Goal: Task Accomplishment & Management: Use online tool/utility

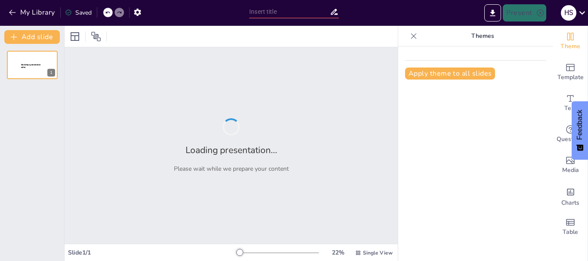
type input "Descubriendo el [GEOGRAPHIC_DATA]: [GEOGRAPHIC_DATA]"
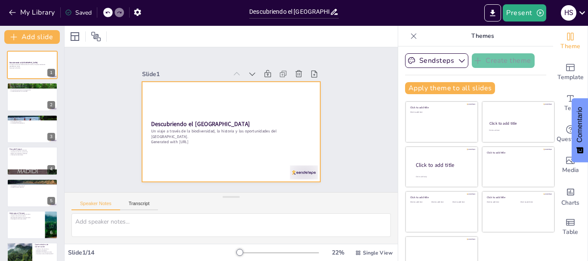
scroll to position [16, 0]
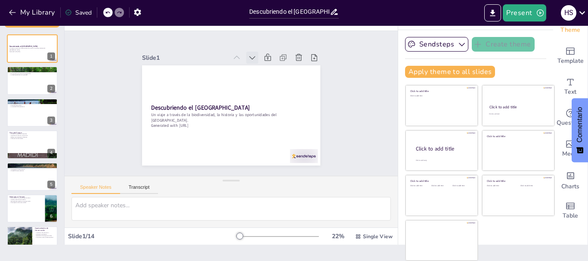
click at [276, 109] on icon at bounding box center [281, 114] width 10 height 10
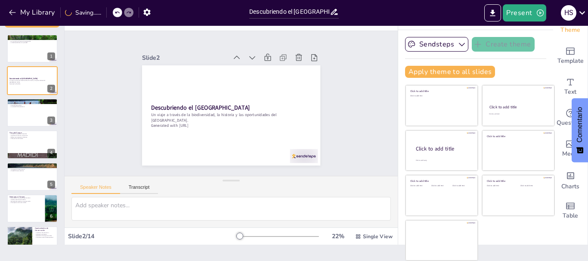
click at [199, 64] on icon at bounding box center [194, 69] width 11 height 11
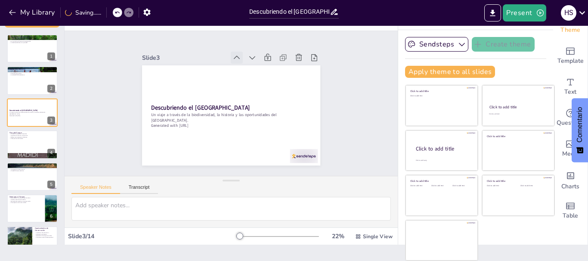
click at [197, 120] on icon at bounding box center [191, 126] width 12 height 12
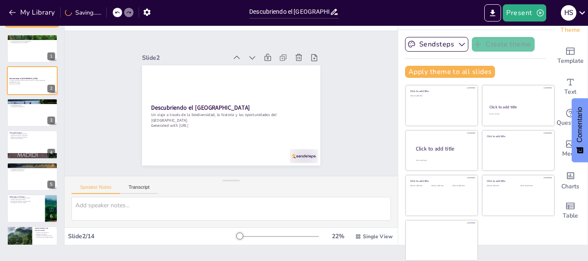
click at [259, 129] on icon at bounding box center [265, 135] width 12 height 12
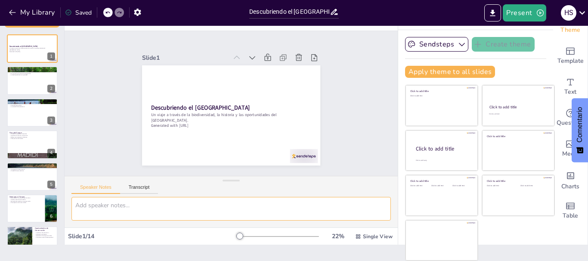
click at [112, 212] on textarea at bounding box center [230, 209] width 319 height 24
type textarea "d"
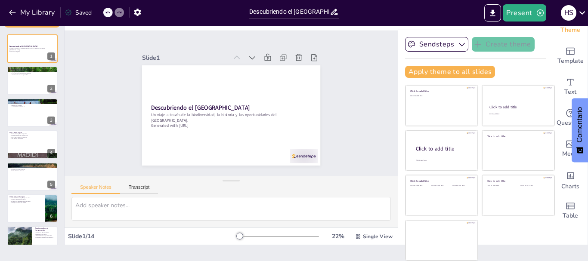
click at [230, 189] on div "Speaker Notes Transcript" at bounding box center [231, 187] width 333 height 21
click at [29, 95] on div "Descubriendo el Parque Nacional Madidi Un viaje a través de la biodiversidad, l…" at bounding box center [32, 256] width 64 height 445
click at [19, 91] on div at bounding box center [32, 80] width 52 height 29
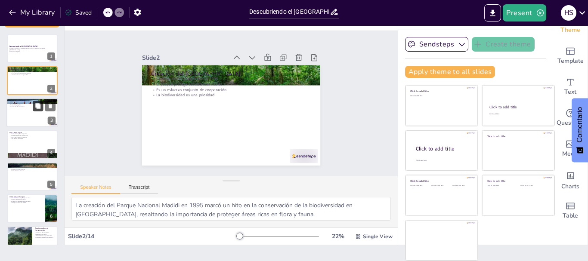
click at [36, 109] on button at bounding box center [38, 106] width 10 height 10
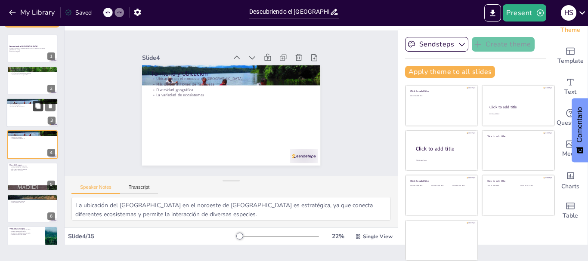
scroll to position [9, 0]
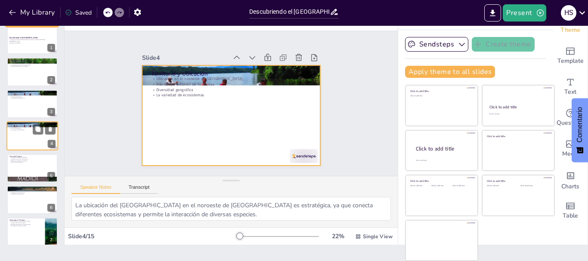
click at [19, 142] on div at bounding box center [32, 135] width 52 height 29
click at [16, 145] on div at bounding box center [32, 135] width 52 height 29
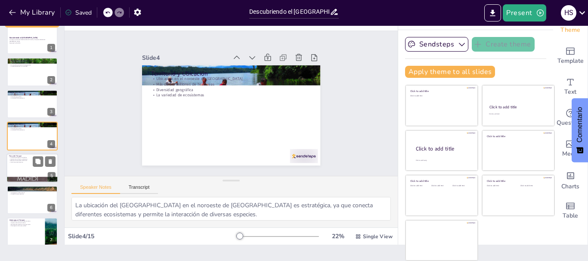
click at [17, 170] on div at bounding box center [32, 168] width 52 height 29
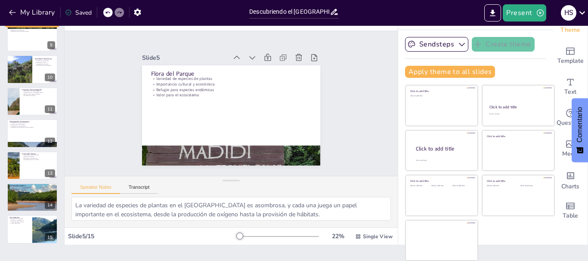
scroll to position [273, 0]
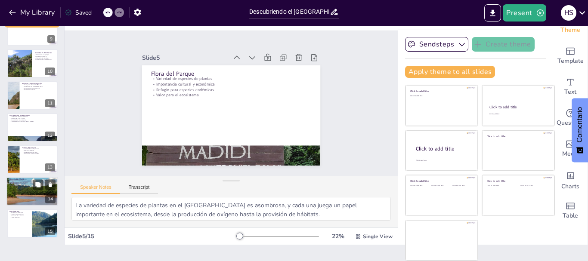
click at [29, 188] on div at bounding box center [32, 191] width 52 height 29
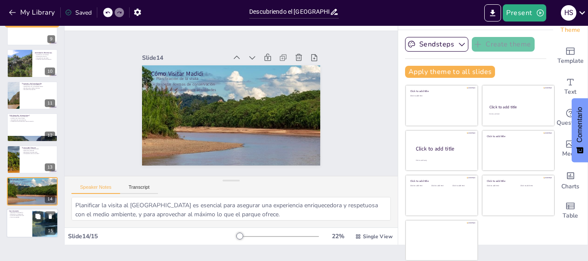
click at [33, 210] on div at bounding box center [45, 223] width 54 height 29
type textarea "La necesidad de proteger el Parque Nacional Madidi es urgente, ya que su biodiv…"
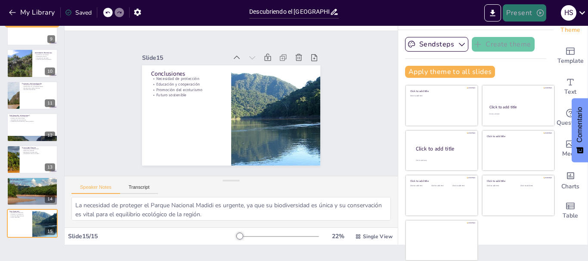
click at [524, 15] on button "Present" at bounding box center [524, 12] width 43 height 17
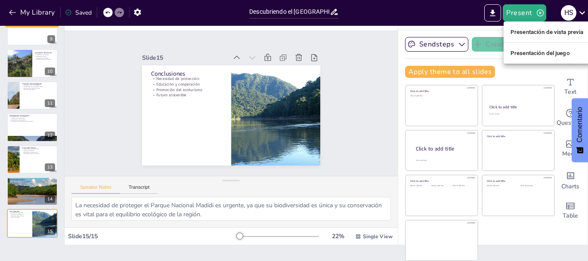
click at [529, 32] on font "Presentación de vista previa" at bounding box center [547, 32] width 73 height 6
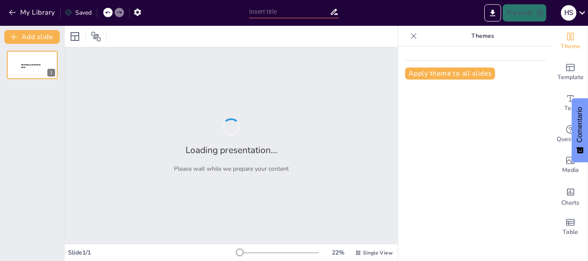
type input "Descubriendo el [GEOGRAPHIC_DATA]: [GEOGRAPHIC_DATA]"
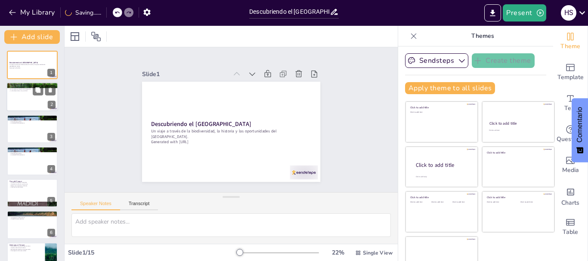
click at [15, 99] on div at bounding box center [32, 97] width 52 height 29
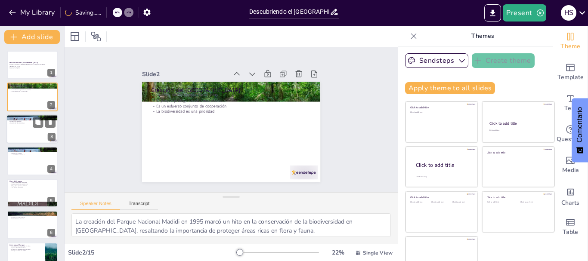
click at [19, 127] on div at bounding box center [32, 129] width 52 height 29
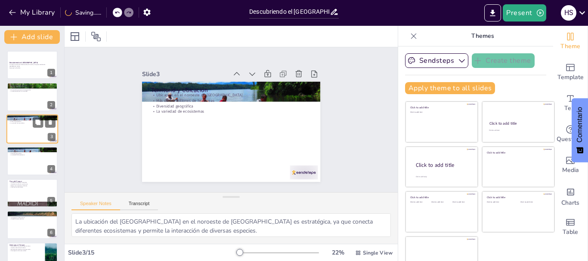
click at [24, 135] on div at bounding box center [32, 129] width 52 height 29
click at [23, 151] on p "Más de 1.8 millones de hectáreas" at bounding box center [32, 152] width 46 height 2
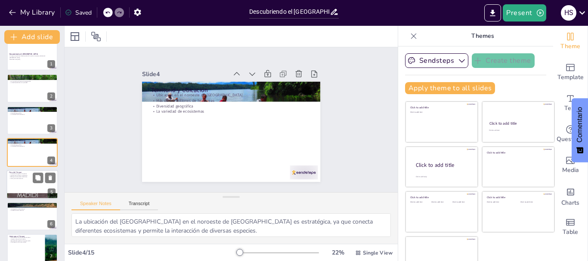
click at [25, 178] on p "Valor para el ecosistema" at bounding box center [32, 179] width 46 height 2
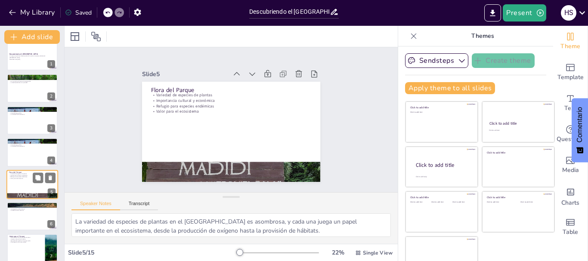
scroll to position [40, 0]
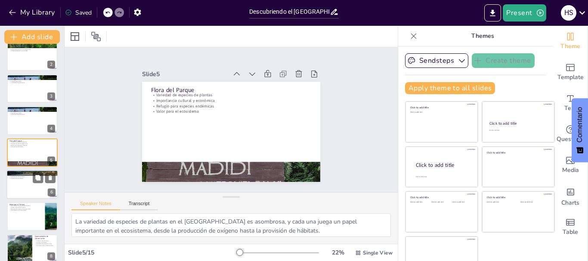
click at [26, 195] on div at bounding box center [32, 184] width 52 height 29
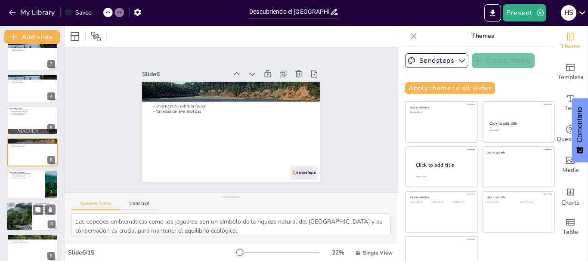
click at [22, 208] on div at bounding box center [19, 216] width 56 height 29
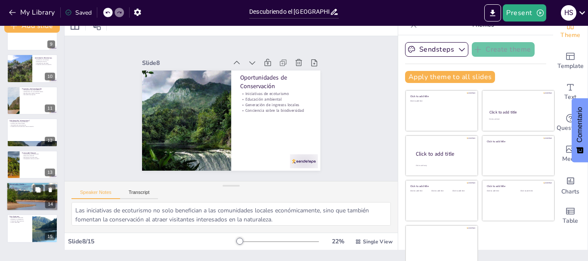
scroll to position [16, 0]
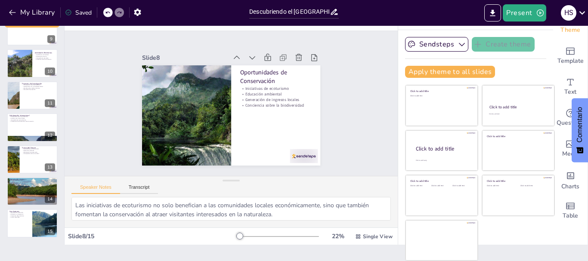
click at [31, 206] on div "Descubriendo el [GEOGRAPHIC_DATA] Un viaje a través de la biodiversidad, la his…" at bounding box center [32, -1] width 64 height 477
click at [28, 214] on p "Educación y cooperación" at bounding box center [19, 215] width 21 height 2
type textarea "La necesidad de proteger el Parque Nacional Madidi es urgente, ya que su biodiv…"
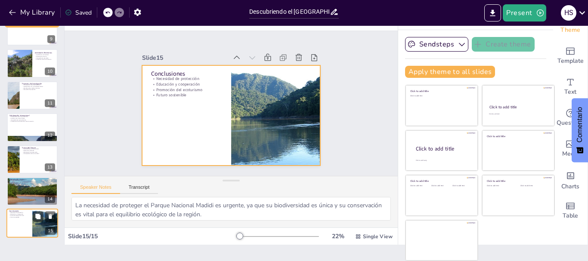
click at [29, 219] on div at bounding box center [32, 223] width 52 height 29
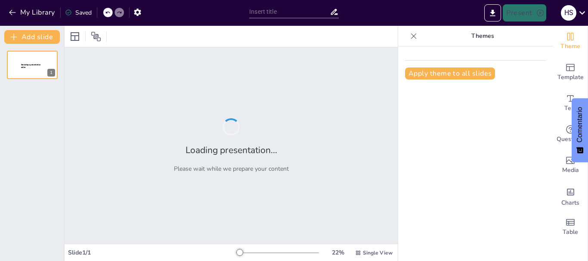
type input "Descubriendo el [GEOGRAPHIC_DATA]: [GEOGRAPHIC_DATA]"
